Goal: Transaction & Acquisition: Download file/media

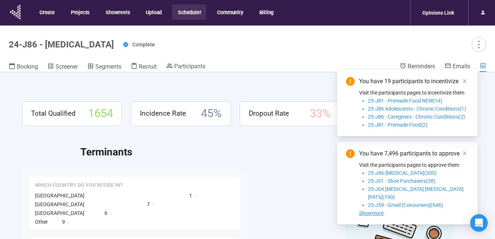
click at [188, 10] on button "Scheduler" at bounding box center [189, 11] width 34 height 15
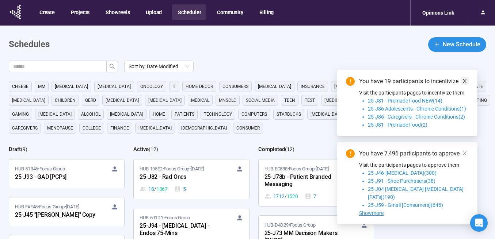
click at [464, 83] on icon "close" at bounding box center [465, 81] width 4 height 4
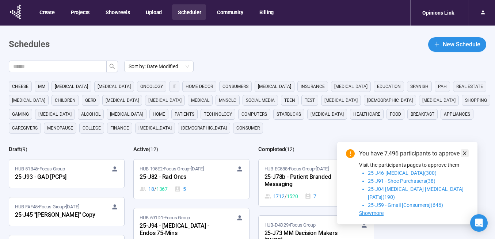
click at [464, 156] on icon "close" at bounding box center [464, 153] width 5 height 5
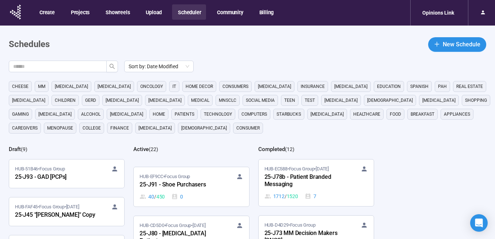
scroll to position [619, 0]
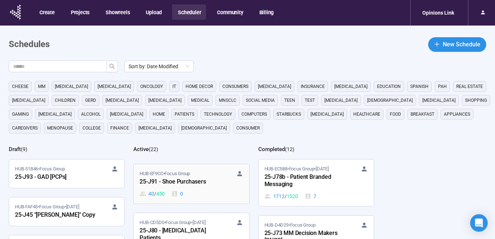
click at [206, 179] on div "25-J91 - Shoe Purchasers" at bounding box center [179, 181] width 80 height 9
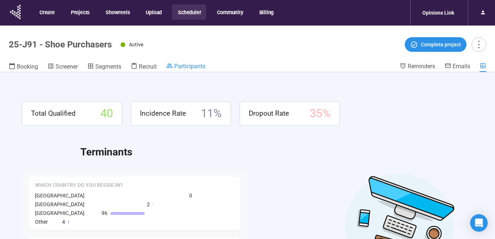
click at [194, 70] on link "Participants" at bounding box center [185, 66] width 39 height 9
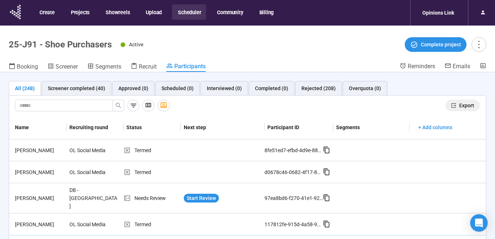
click at [464, 106] on span "Export" at bounding box center [466, 105] width 15 height 8
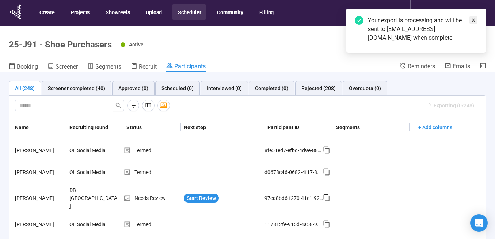
click at [473, 20] on icon "close" at bounding box center [473, 20] width 5 height 5
